Goal: Find specific page/section: Find specific page/section

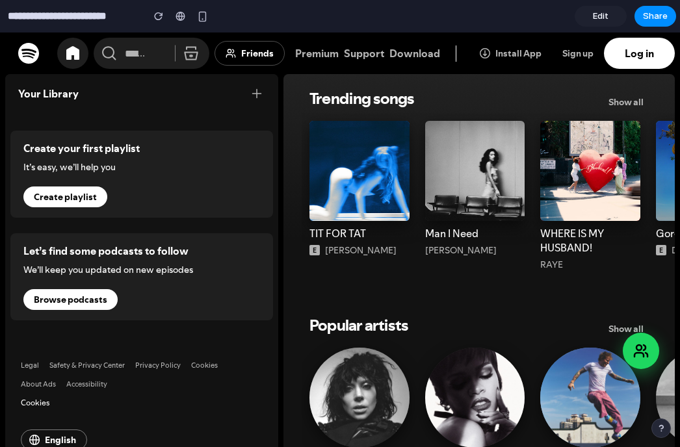
drag, startPoint x: 677, startPoint y: 138, endPoint x: 700, endPoint y: 138, distance: 22.7
click at [680, 138] on html "Skip to main content Spotify ⌘ K Friends Premium Support Download Install App S…" at bounding box center [340, 239] width 680 height 415
drag, startPoint x: 677, startPoint y: 254, endPoint x: 716, endPoint y: 254, distance: 38.3
click at [680, 254] on html "Skip to main content Spotify ⌘ K Friends Premium Support Download Install App S…" at bounding box center [340, 239] width 680 height 415
